Goal: Check status: Check status

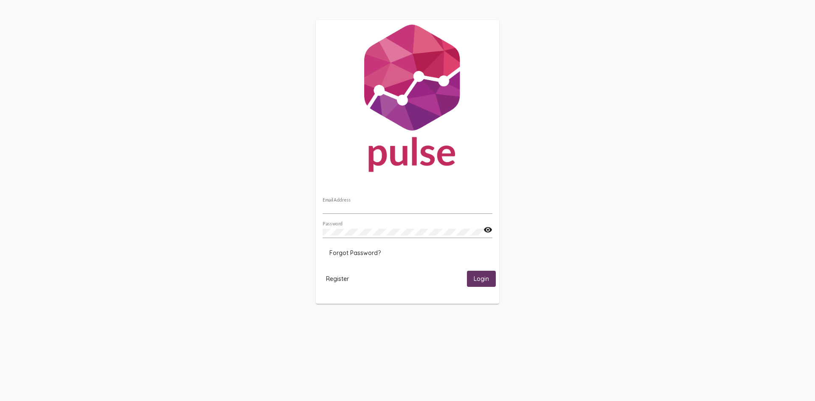
type input "[EMAIL_ADDRESS][PERSON_NAME][DOMAIN_NAME]"
click at [473, 278] on button "Login" at bounding box center [481, 279] width 29 height 16
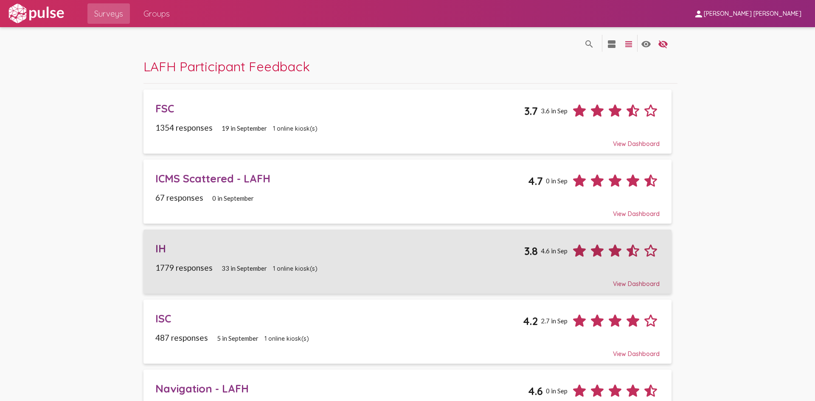
click at [169, 254] on div "IH" at bounding box center [339, 248] width 369 height 13
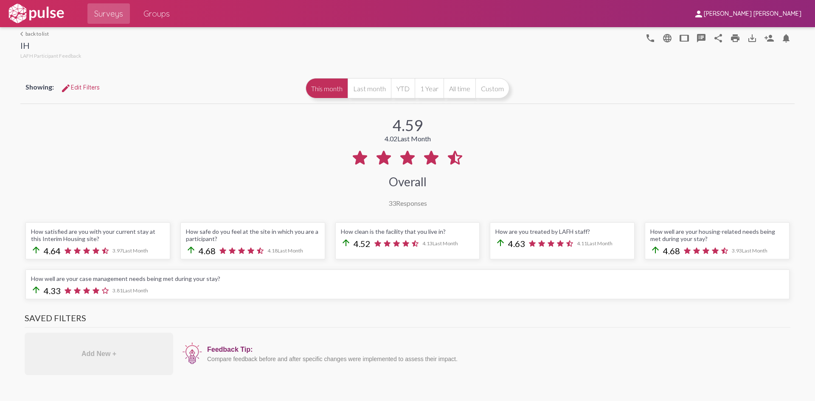
click at [90, 87] on span "edit Edit Filters" at bounding box center [80, 88] width 39 height 8
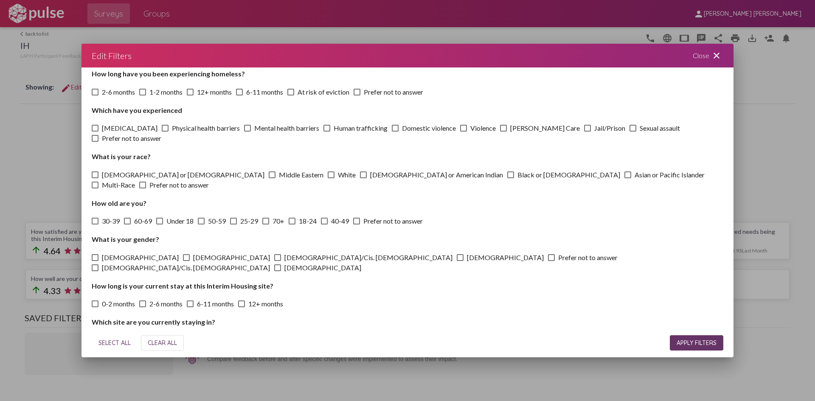
scroll to position [170, 0]
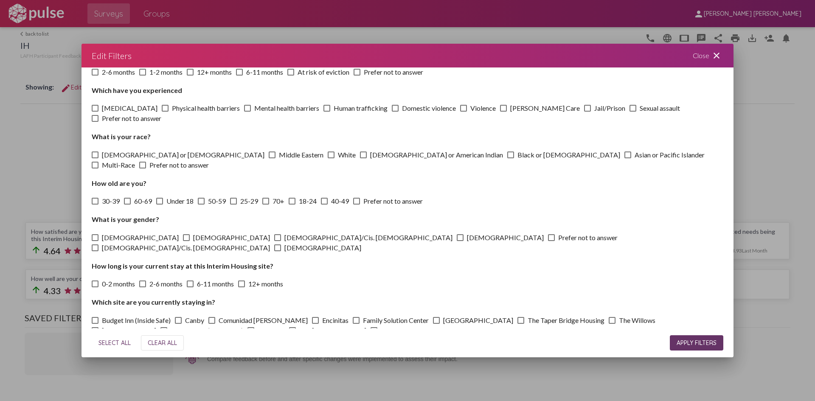
click at [619, 315] on span "The Willows" at bounding box center [637, 320] width 37 height 10
click at [612, 324] on input "The Willows" at bounding box center [612, 324] width 0 height 0
checkbox input "true"
click at [713, 344] on span "APPLY FILTERS" at bounding box center [697, 343] width 40 height 8
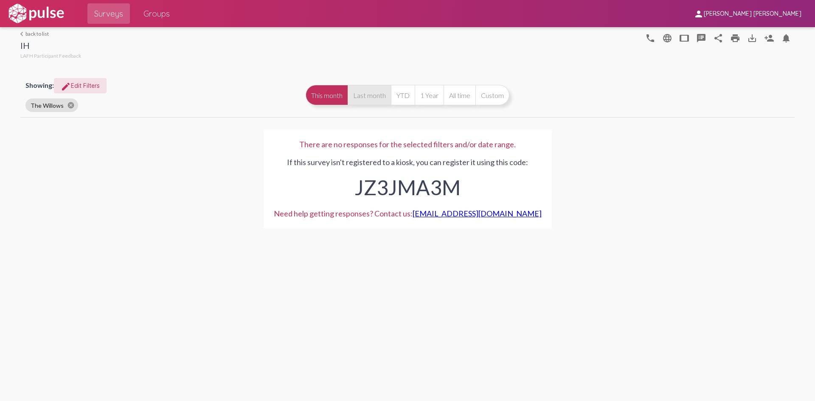
click at [372, 101] on button "Last month" at bounding box center [369, 95] width 43 height 20
click at [406, 98] on button "YTD" at bounding box center [403, 95] width 24 height 20
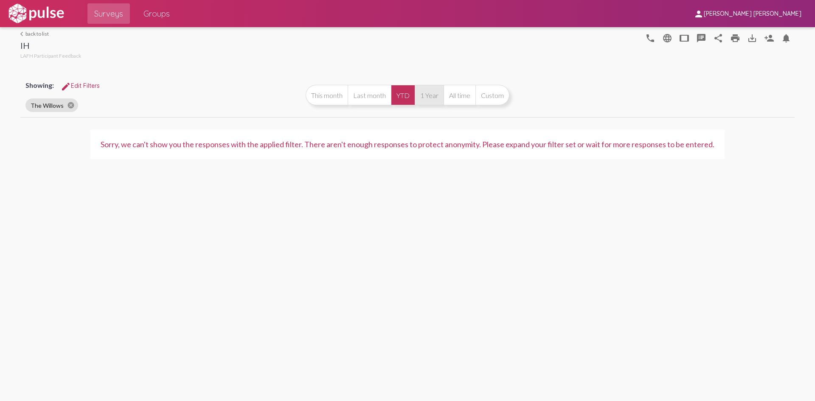
click at [438, 100] on button "1 Year" at bounding box center [429, 95] width 29 height 20
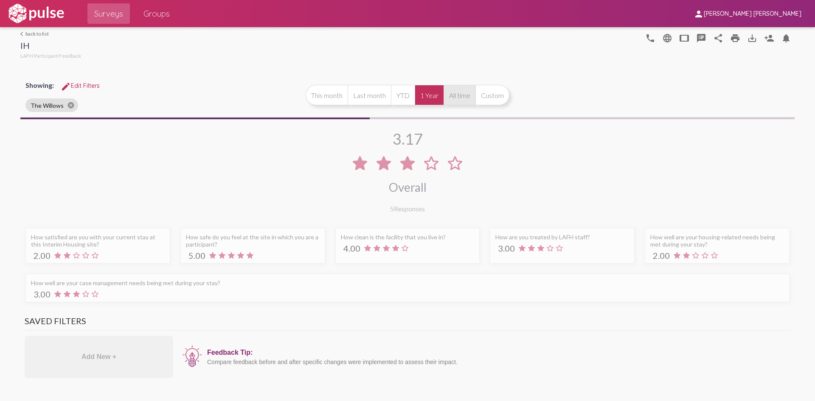
click at [463, 101] on button "All time" at bounding box center [460, 95] width 32 height 20
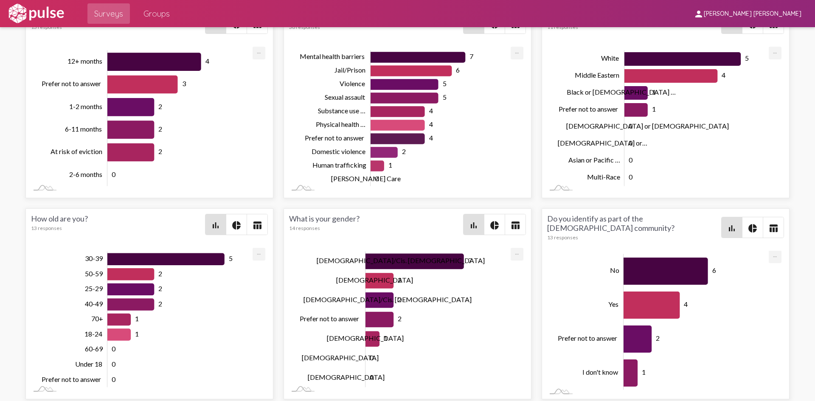
scroll to position [1973, 0]
